Goal: Task Accomplishment & Management: Manage account settings

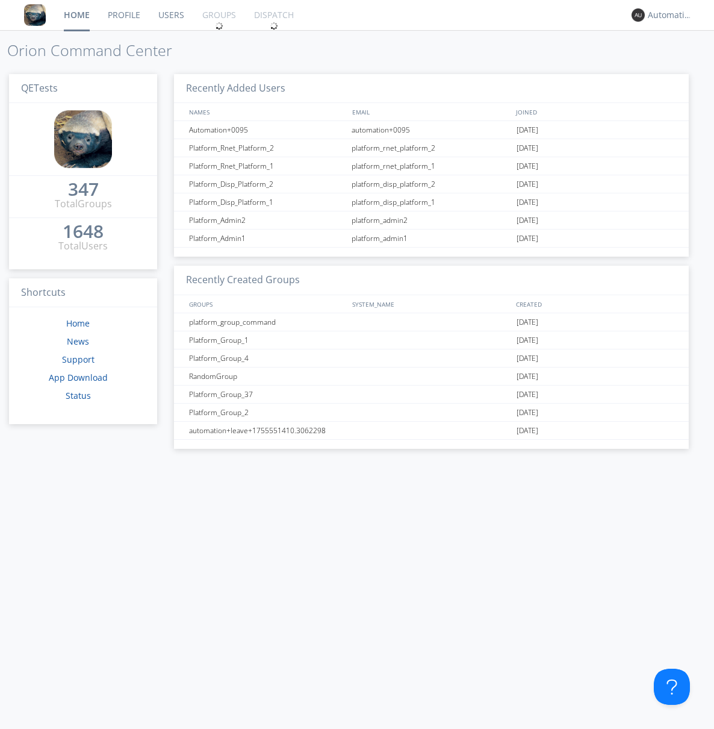
click at [218, 15] on link "Groups" at bounding box center [219, 15] width 52 height 30
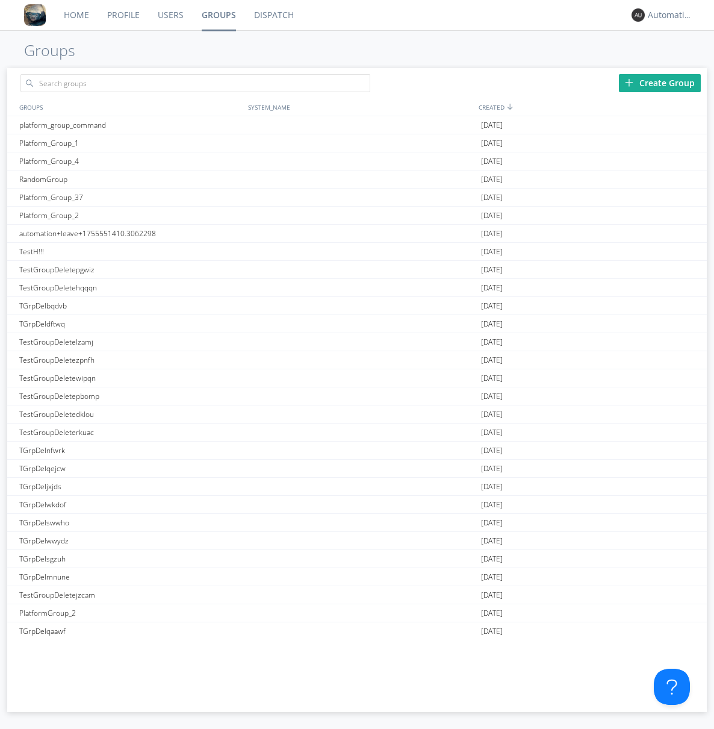
click at [660, 83] on div "Create Group" at bounding box center [660, 83] width 82 height 18
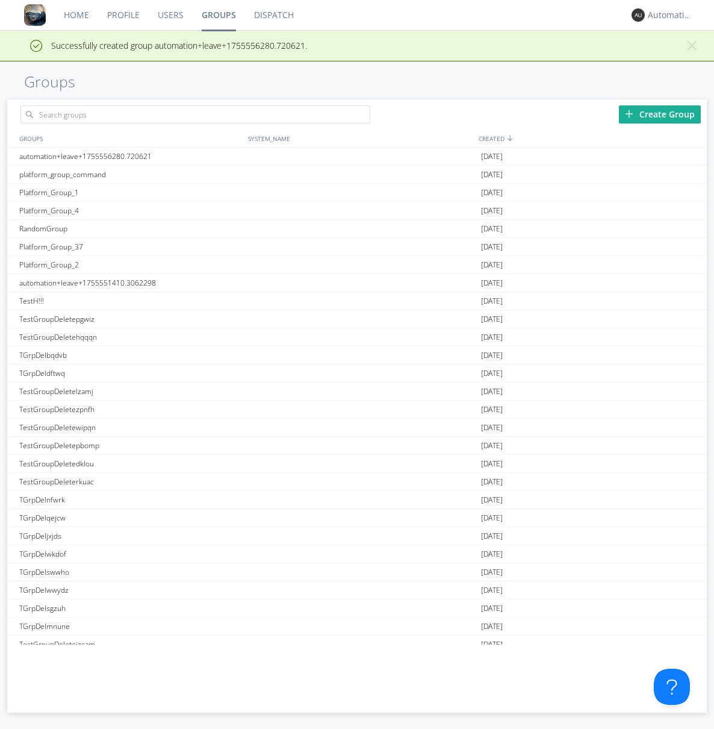
click at [218, 15] on link "Groups" at bounding box center [219, 15] width 52 height 30
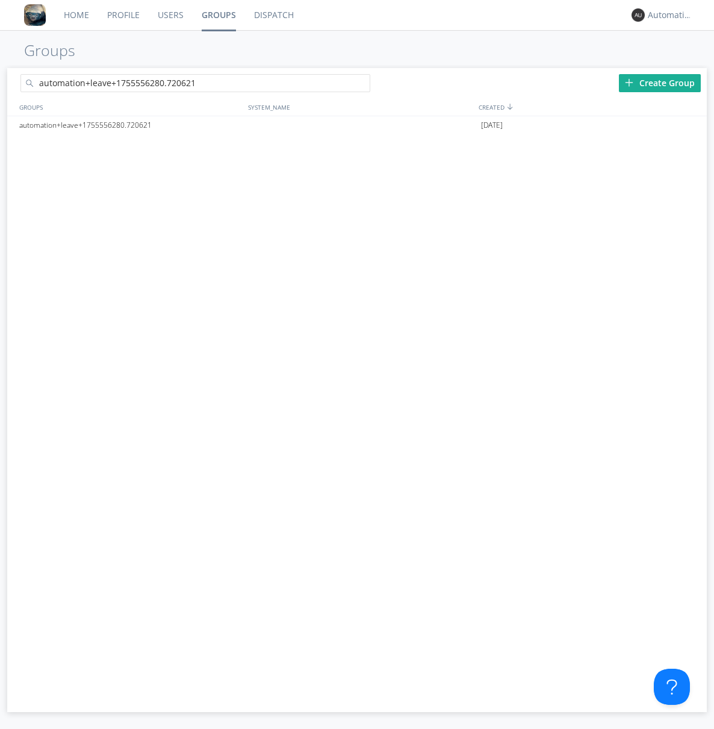
type input "automation+leave+1755556280.720621"
click at [364, 85] on div at bounding box center [364, 85] width 12 height 12
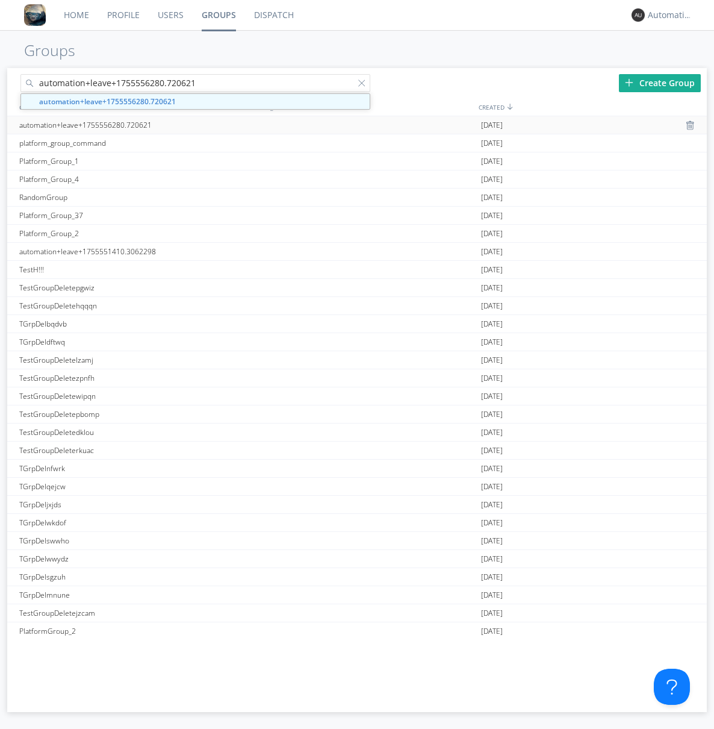
type input "automation+leave+1755556280.720621"
click at [131, 125] on div "automation+leave+1755556280.720621" at bounding box center [130, 124] width 229 height 17
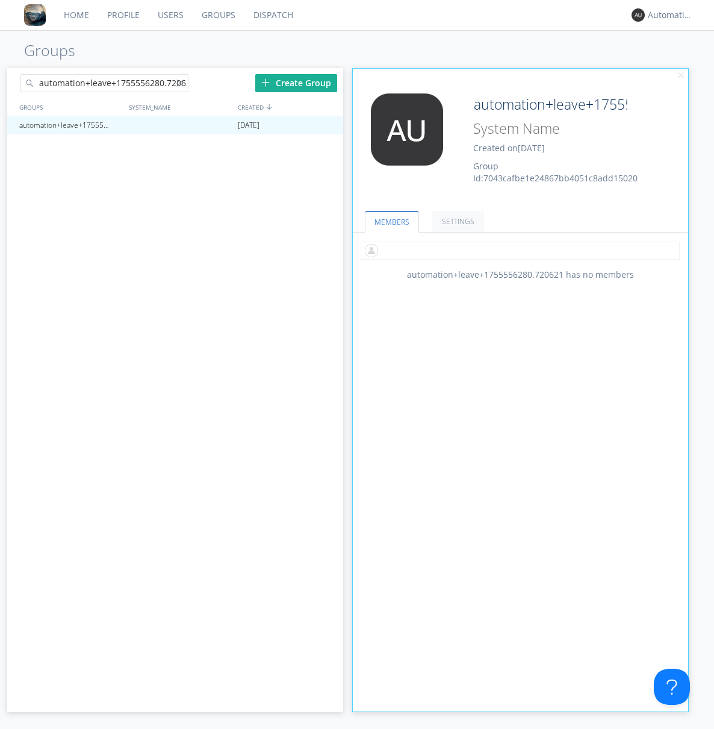
click at [520, 250] on input "text" at bounding box center [520, 250] width 319 height 18
type input "automation+0102"
click at [518, 250] on input "text" at bounding box center [520, 250] width 319 height 18
type input "automation+0103"
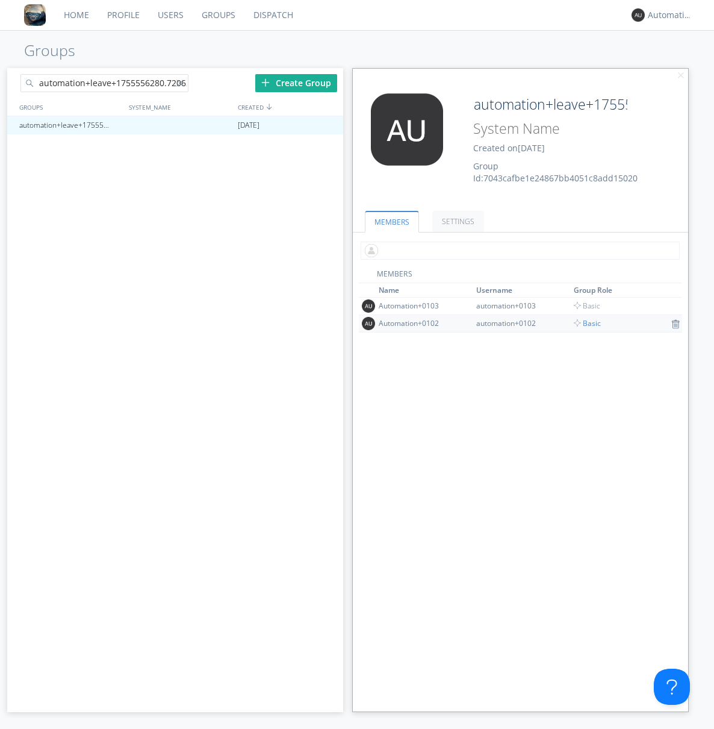
click at [518, 250] on input "text" at bounding box center [520, 250] width 319 height 18
click at [583, 323] on span "Basic" at bounding box center [587, 323] width 27 height 10
